Goal: Task Accomplishment & Management: Use online tool/utility

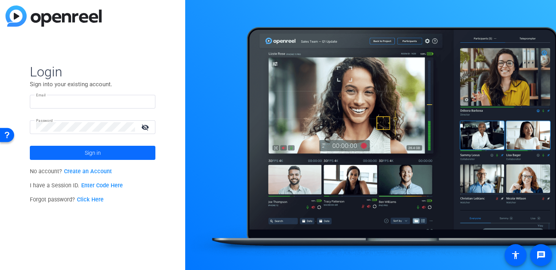
type input "[EMAIL_ADDRESS][DOMAIN_NAME]"
click at [102, 148] on span at bounding box center [92, 153] width 125 height 19
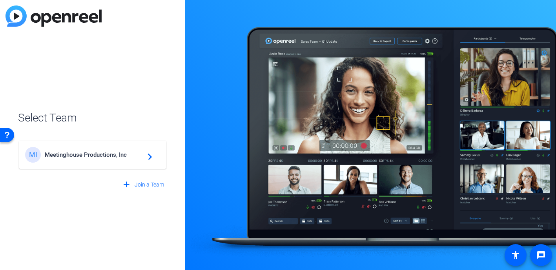
click at [102, 149] on div "MI Meetinghouse Productions, Inc navigate_next" at bounding box center [92, 155] width 135 height 16
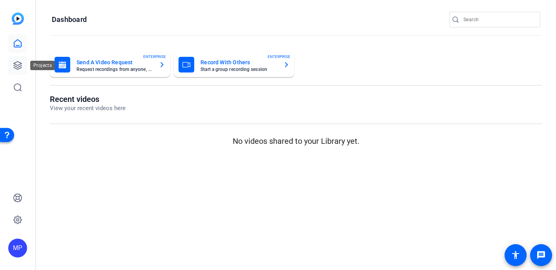
click at [15, 65] on icon at bounding box center [18, 66] width 8 height 8
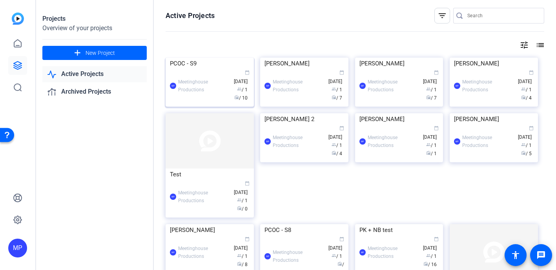
click at [215, 58] on img at bounding box center [209, 58] width 88 height 0
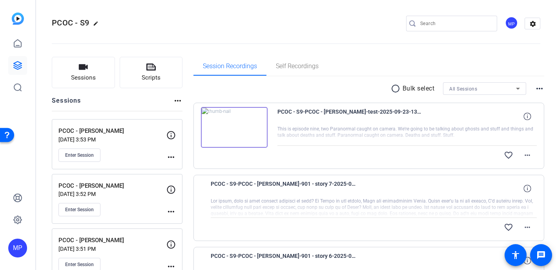
click at [236, 129] on img at bounding box center [234, 127] width 67 height 41
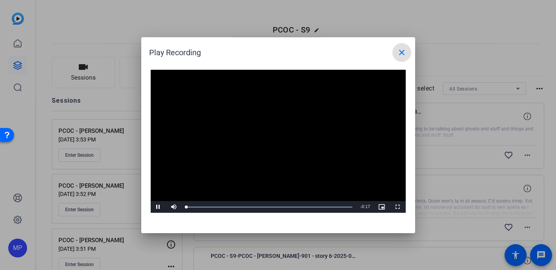
click at [268, 137] on video "Video Player" at bounding box center [278, 142] width 255 height 144
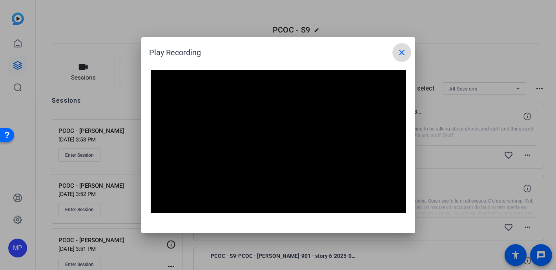
click at [396, 56] on span at bounding box center [401, 52] width 19 height 19
